Goal: Entertainment & Leisure: Consume media (video, audio)

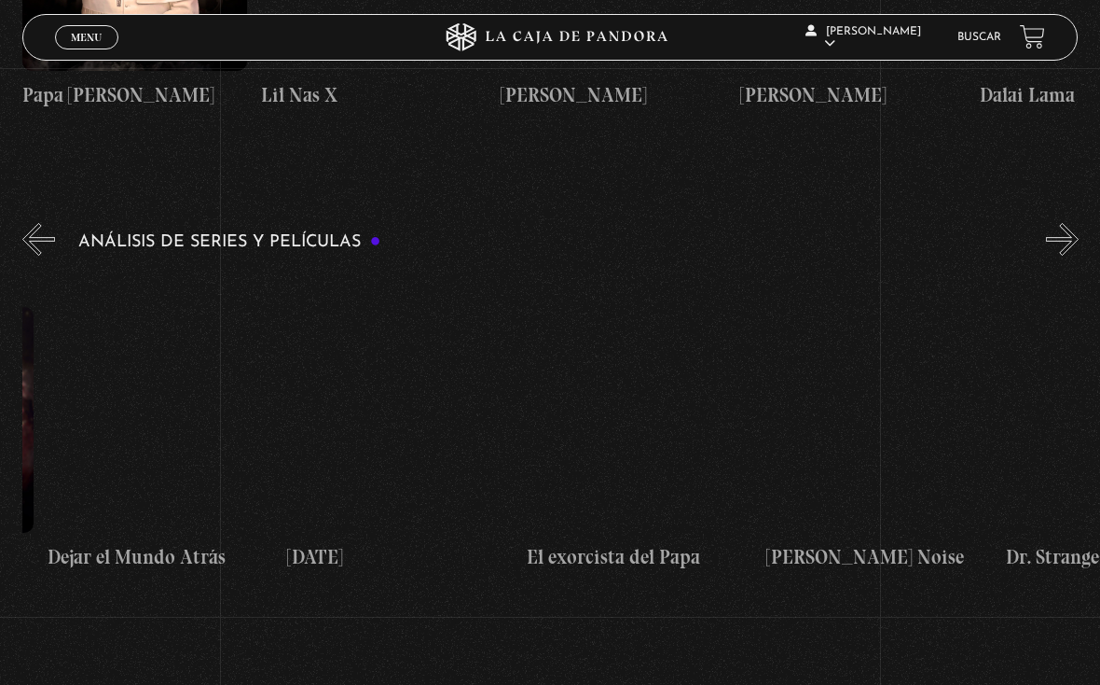
scroll to position [0, 1055]
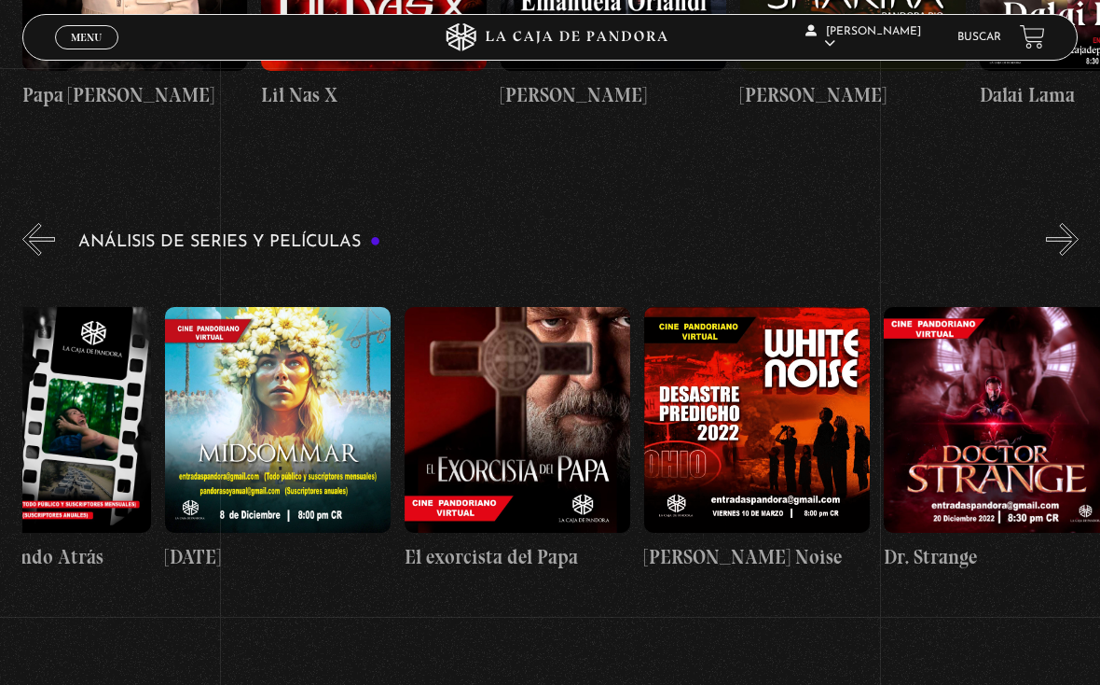
click at [304, 416] on figure at bounding box center [278, 420] width 226 height 226
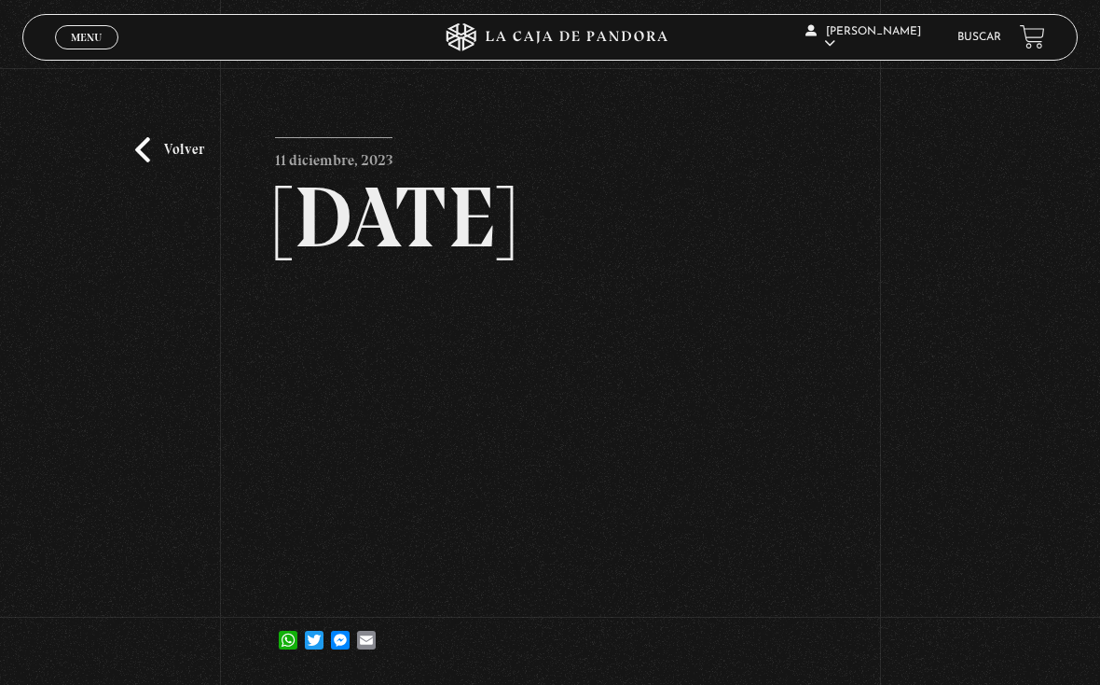
click at [191, 159] on link "Volver" at bounding box center [169, 149] width 69 height 25
click at [92, 43] on span "Menu" at bounding box center [86, 37] width 31 height 11
